Goal: Find specific page/section: Find specific page/section

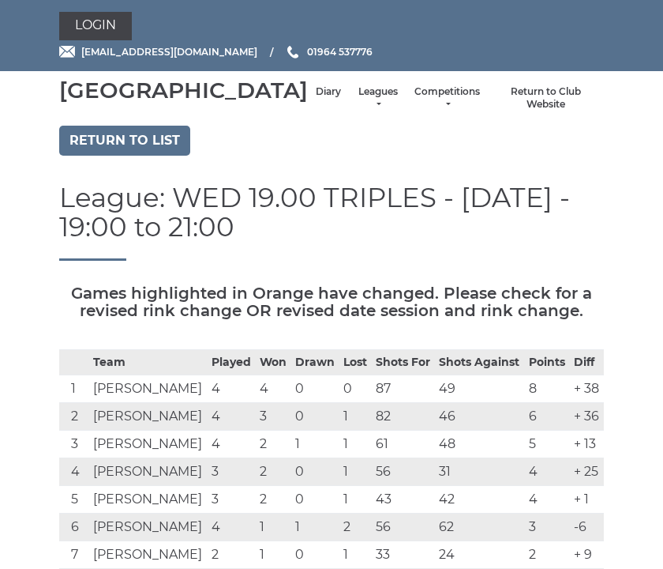
click at [316, 99] on link "Diary" at bounding box center [328, 91] width 25 height 13
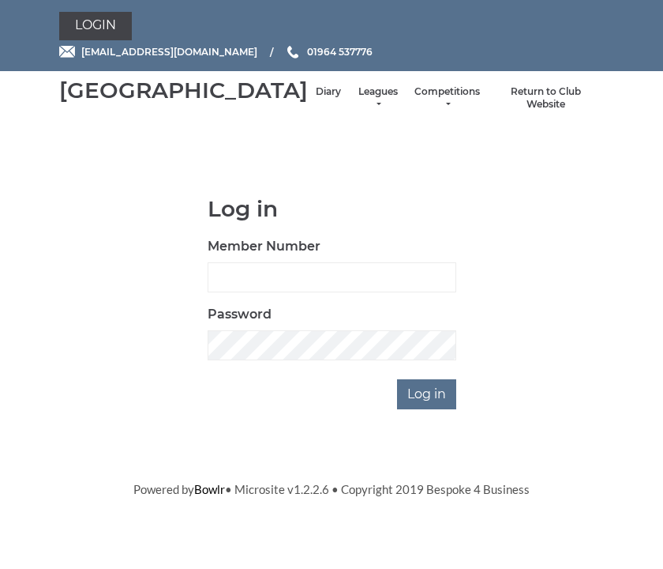
scroll to position [163, 0]
type input "0930"
click at [428, 409] on input "Log in" at bounding box center [426, 394] width 59 height 30
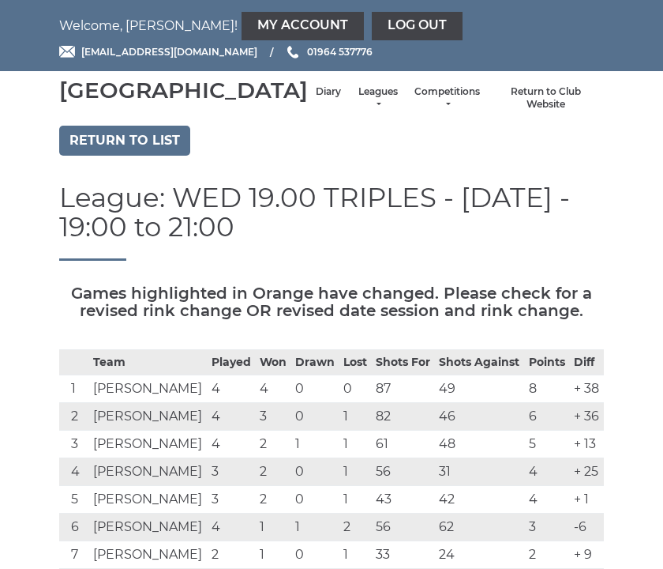
click at [316, 99] on link "Diary" at bounding box center [328, 91] width 25 height 13
